Goal: Transaction & Acquisition: Purchase product/service

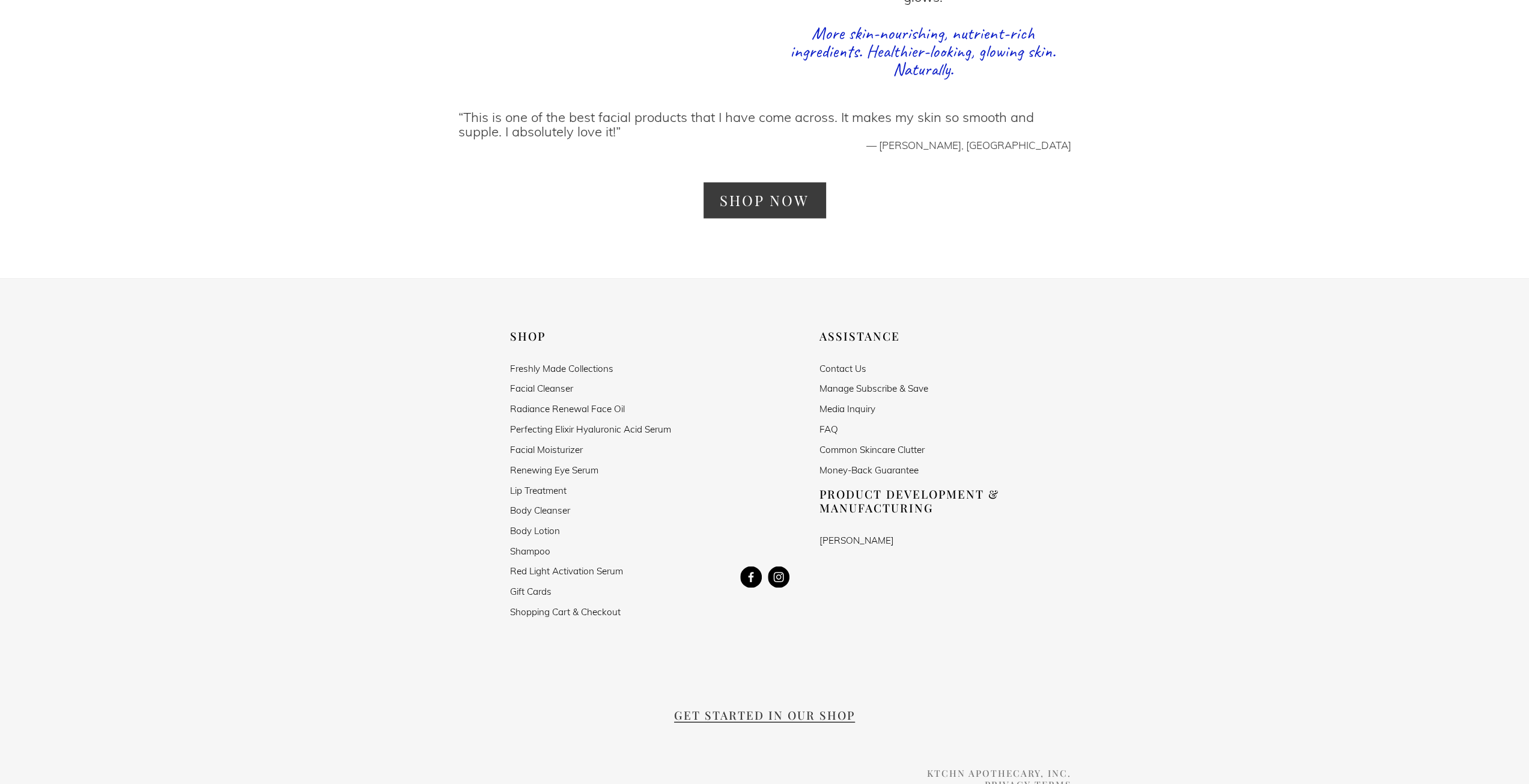
scroll to position [2223, 0]
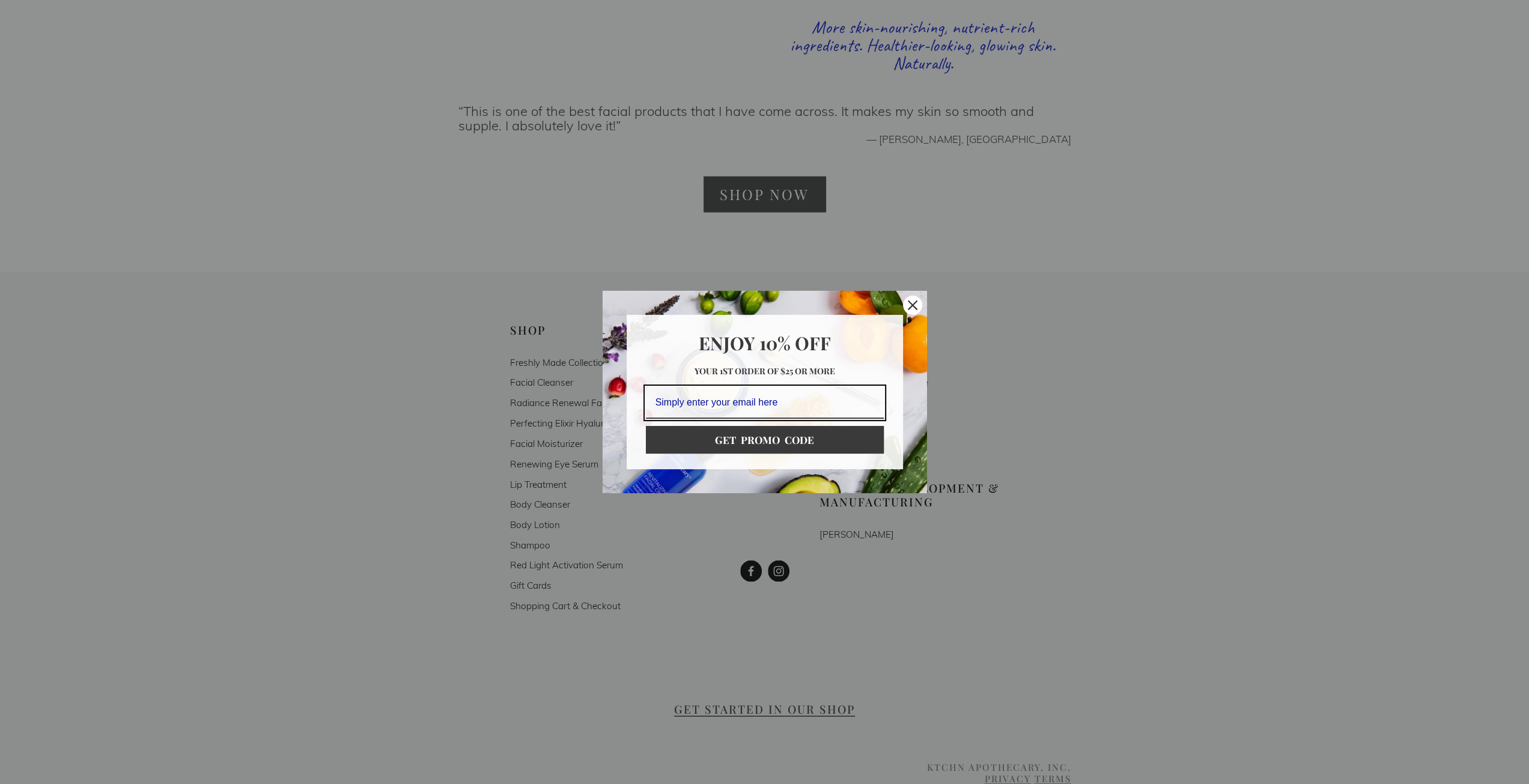
click at [780, 404] on input "Email field" at bounding box center [764, 403] width 238 height 32
type input "cdl2th@aol.com"
click at [802, 438] on button "GET PROMO CODE" at bounding box center [764, 439] width 238 height 27
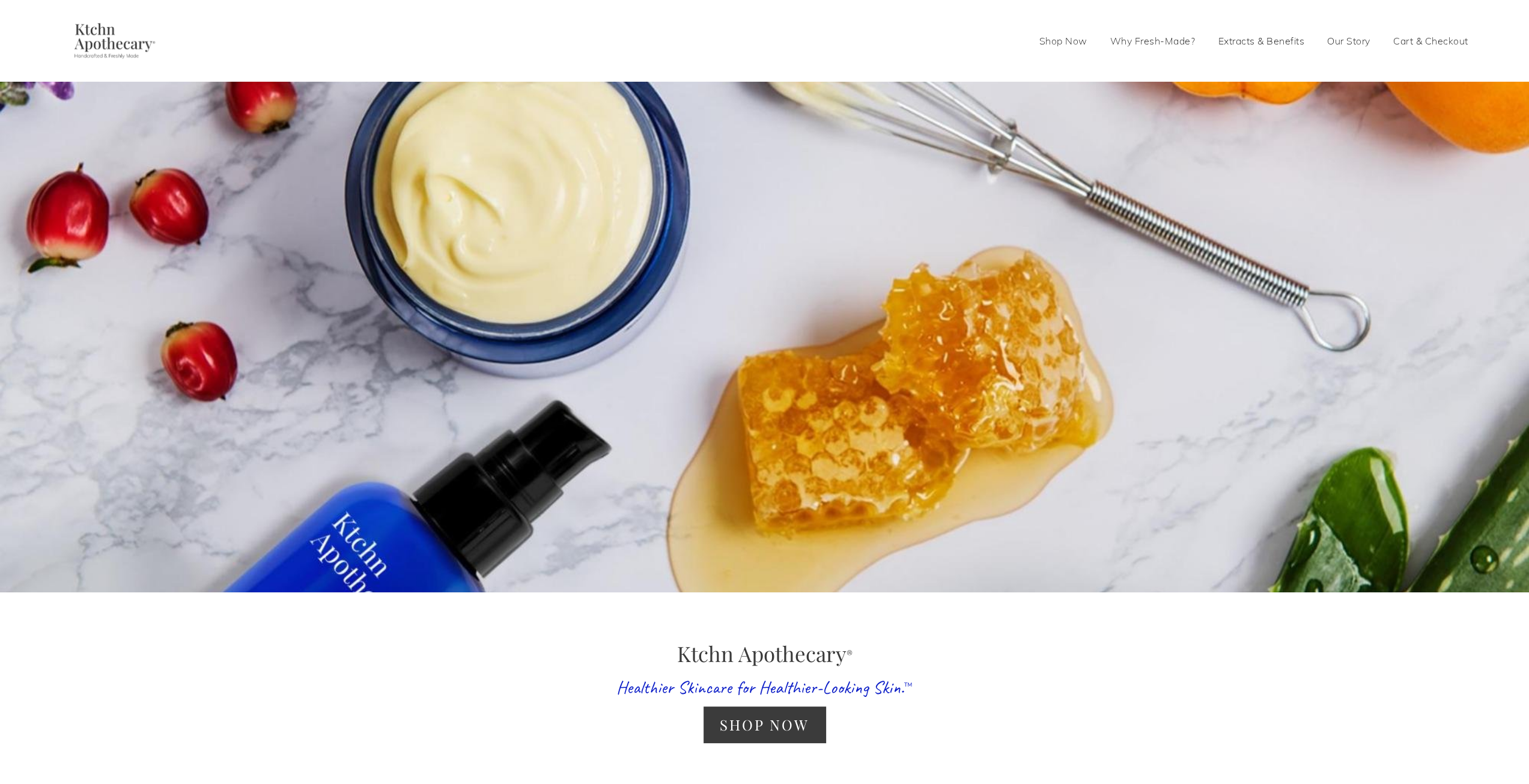
click at [1259, 41] on link "Extracts & Benefits" at bounding box center [1261, 41] width 87 height 19
click at [757, 735] on link "Shop Now" at bounding box center [764, 724] width 122 height 35
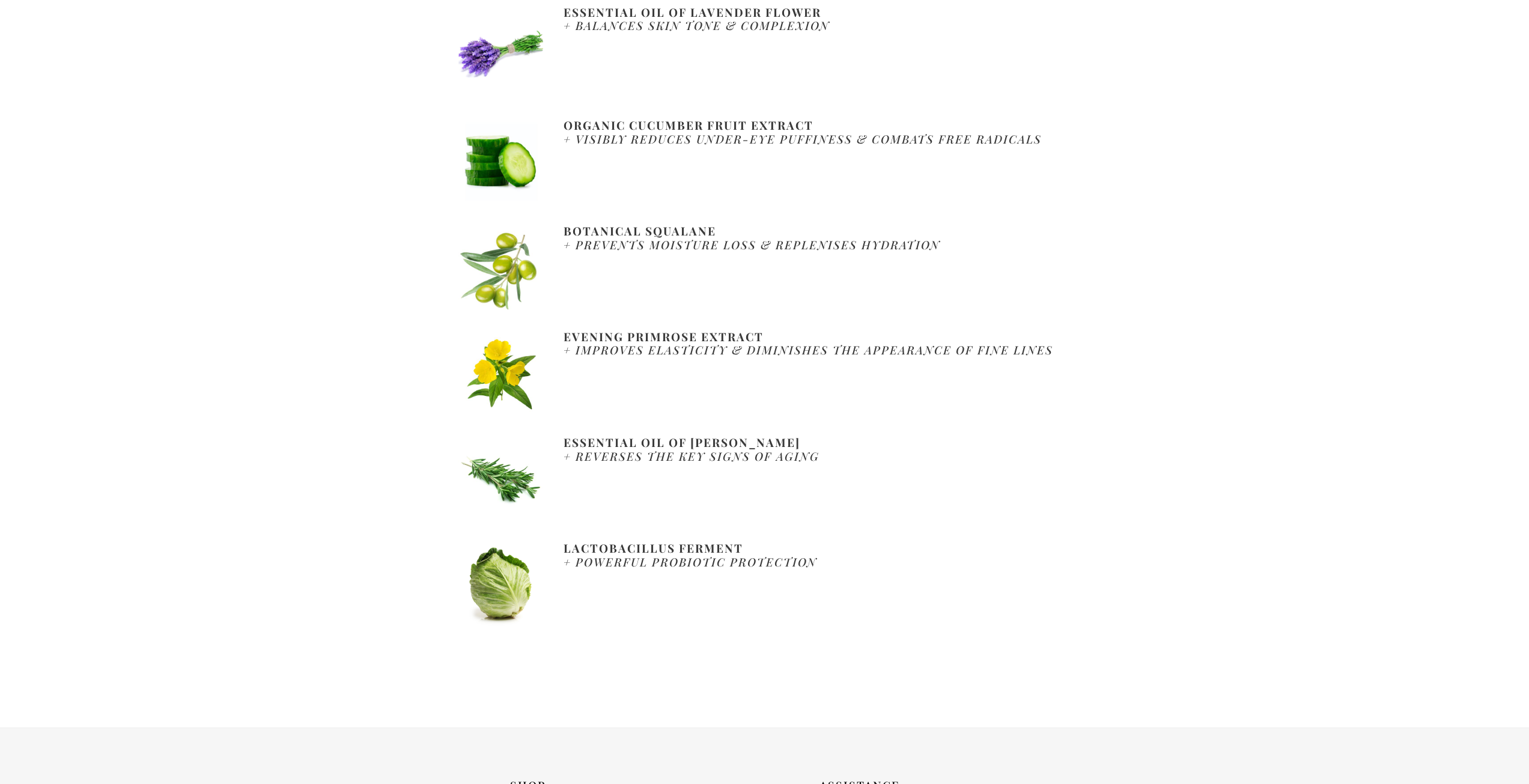
scroll to position [1982, 0]
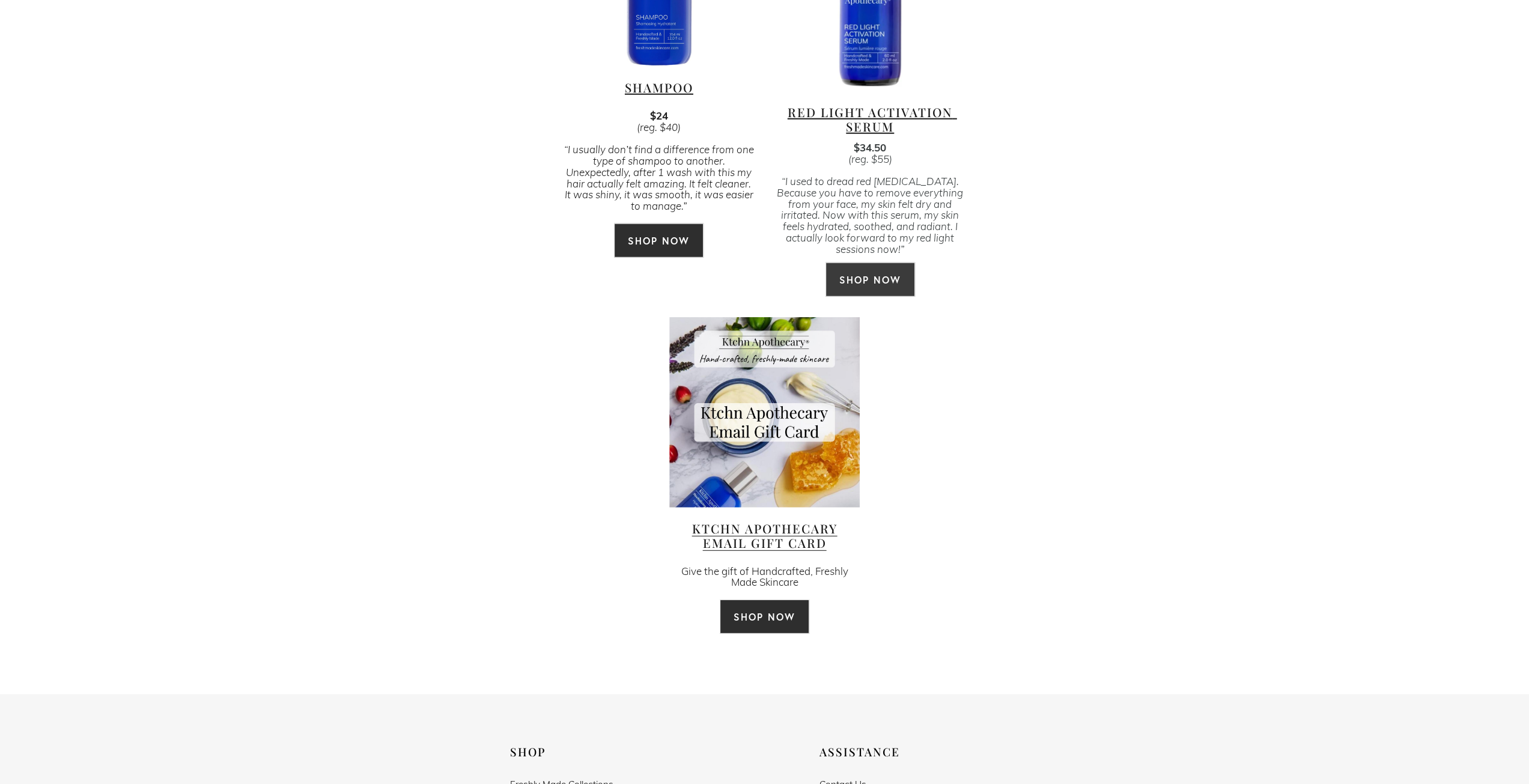
scroll to position [3184, 0]
